Goal: Navigation & Orientation: Find specific page/section

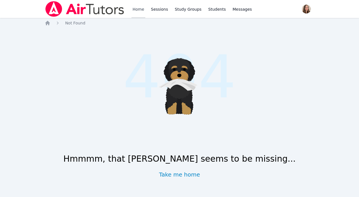
click at [138, 8] on link "Home" at bounding box center [138, 9] width 14 height 18
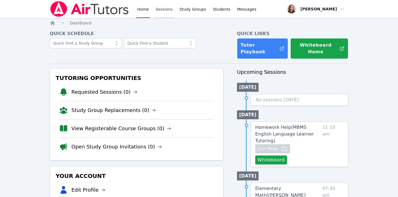
click at [168, 11] on link "Sessions" at bounding box center [164, 9] width 19 height 18
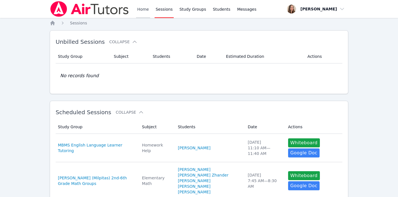
click at [141, 8] on link "Home" at bounding box center [143, 9] width 14 height 18
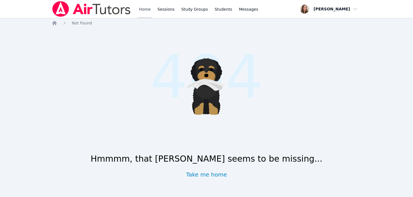
click at [146, 10] on link "Home" at bounding box center [145, 9] width 14 height 18
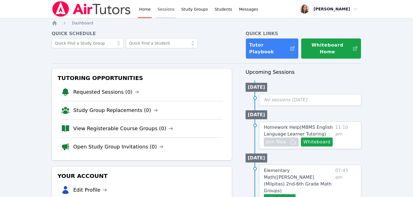
click at [170, 12] on link "Sessions" at bounding box center [165, 9] width 19 height 18
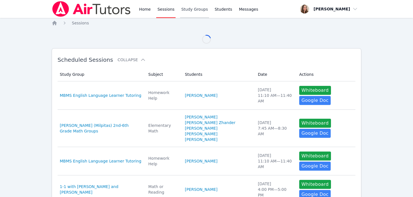
click at [196, 13] on link "Study Groups" at bounding box center [194, 9] width 29 height 18
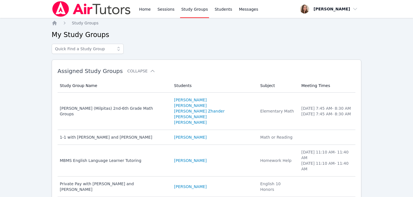
click at [180, 14] on link "Study Groups" at bounding box center [194, 9] width 29 height 18
click at [145, 6] on link "Home" at bounding box center [145, 9] width 14 height 18
